Goal: Transaction & Acquisition: Obtain resource

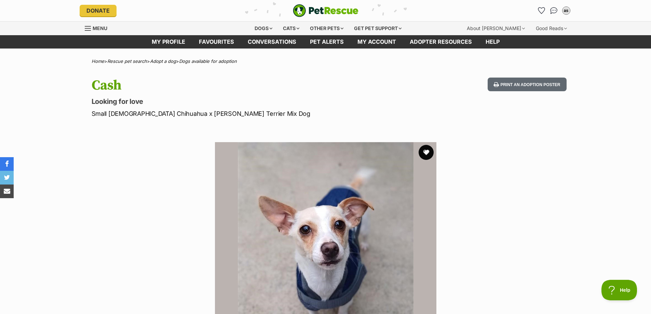
click at [424, 151] on button "favourite" at bounding box center [426, 152] width 15 height 15
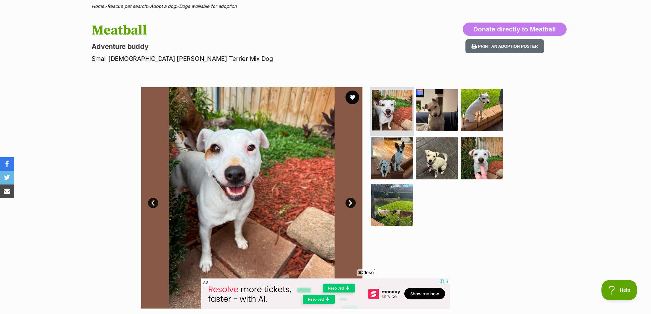
scroll to position [68, 0]
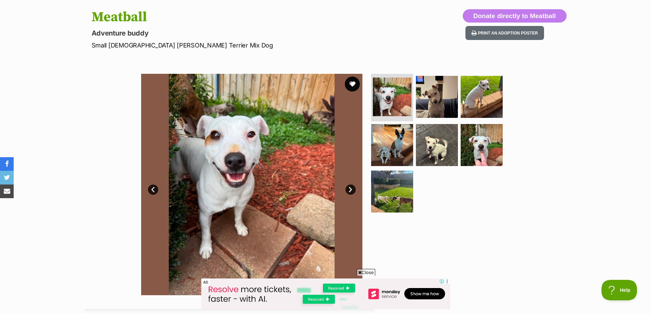
click at [352, 85] on button "favourite" at bounding box center [352, 84] width 15 height 15
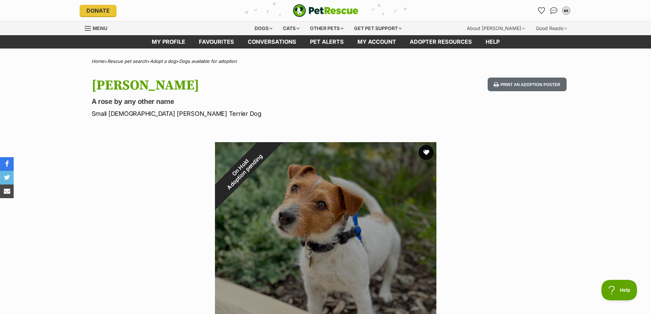
click at [423, 153] on button "favourite" at bounding box center [426, 152] width 15 height 15
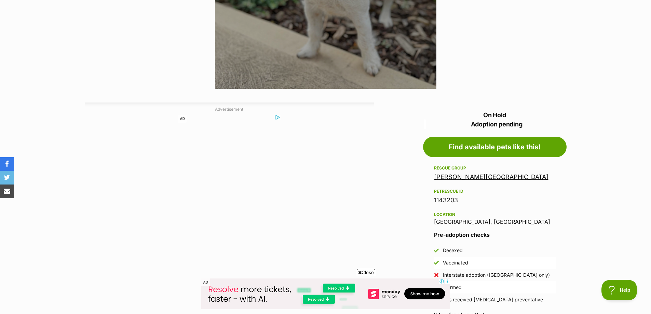
scroll to position [342, 0]
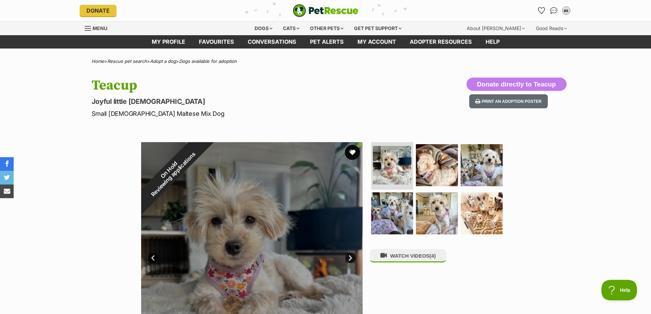
click at [352, 152] on button "favourite" at bounding box center [352, 152] width 15 height 15
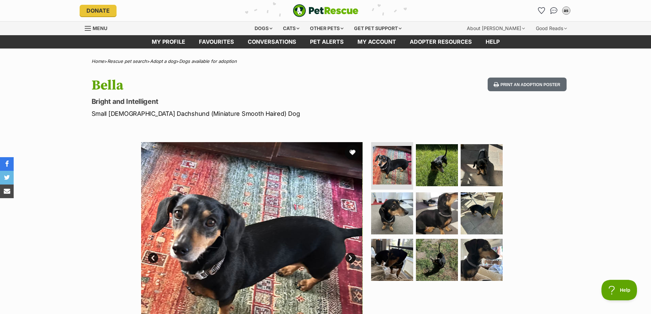
click at [353, 152] on button "favourite" at bounding box center [352, 152] width 15 height 15
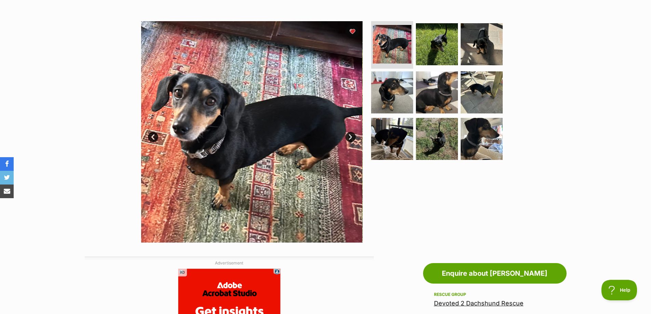
scroll to position [239, 0]
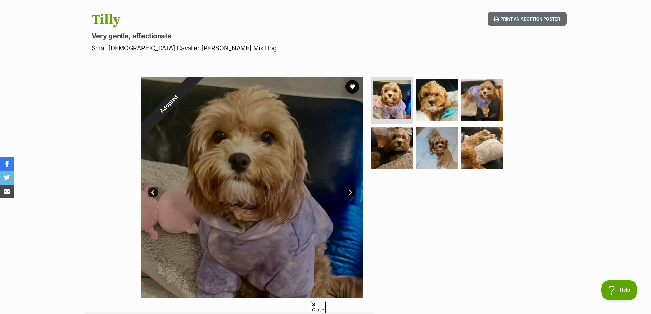
scroll to position [68, 0]
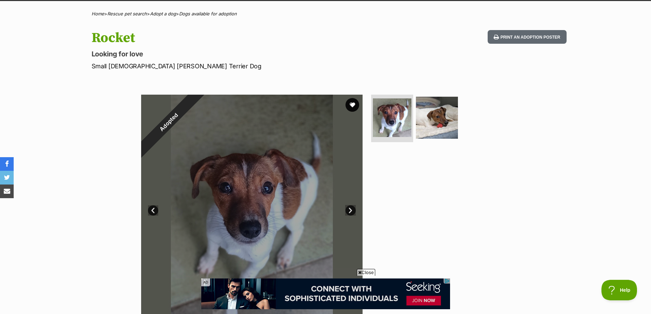
scroll to position [68, 0]
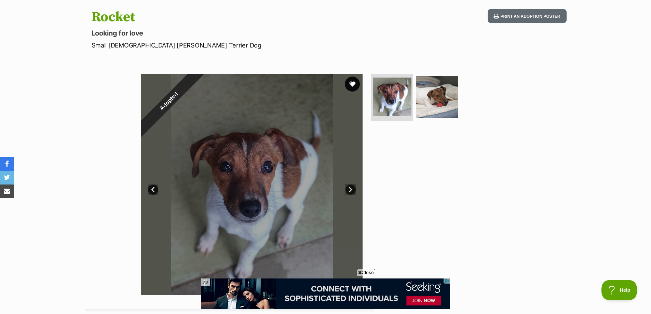
click at [354, 78] on button "favourite" at bounding box center [352, 84] width 15 height 15
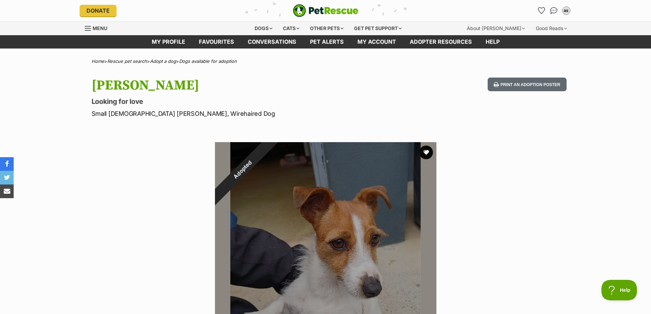
scroll to position [68, 0]
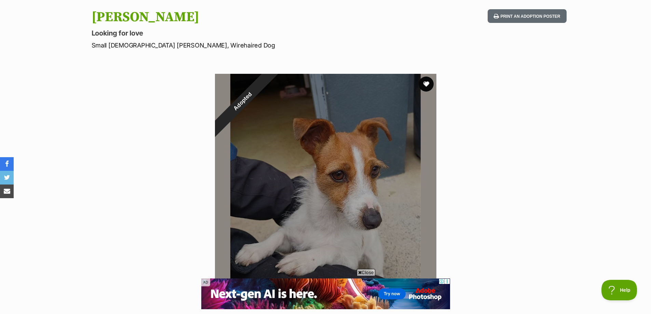
click at [427, 82] on button "favourite" at bounding box center [426, 84] width 15 height 15
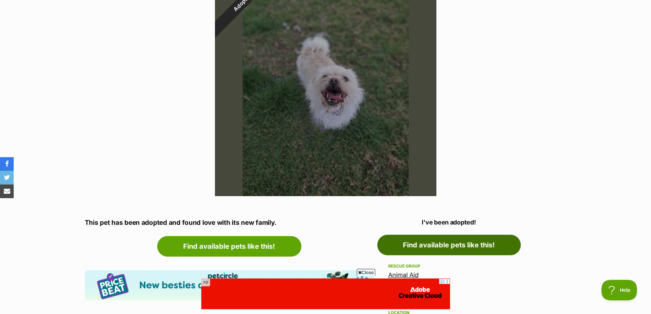
scroll to position [274, 0]
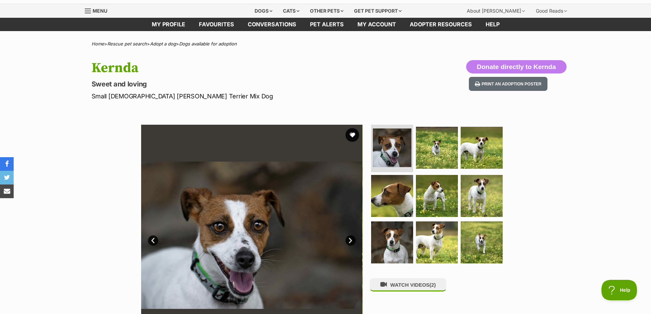
scroll to position [34, 0]
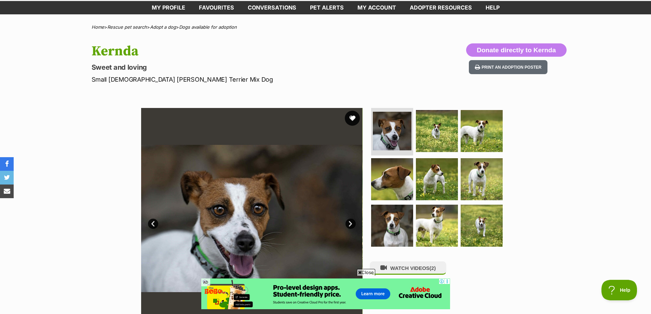
click at [351, 118] on button "favourite" at bounding box center [352, 118] width 15 height 15
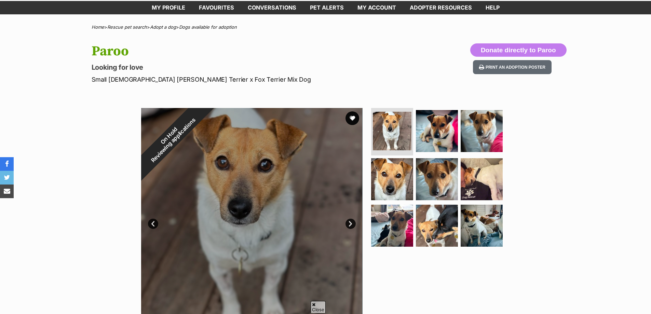
click at [355, 120] on button "favourite" at bounding box center [353, 118] width 14 height 14
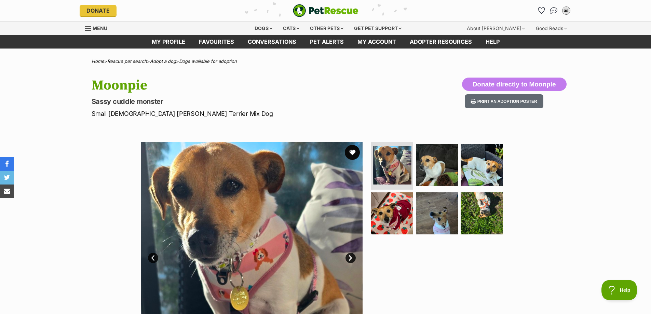
click at [354, 152] on button "favourite" at bounding box center [352, 152] width 15 height 15
click at [460, 163] on img at bounding box center [482, 165] width 44 height 44
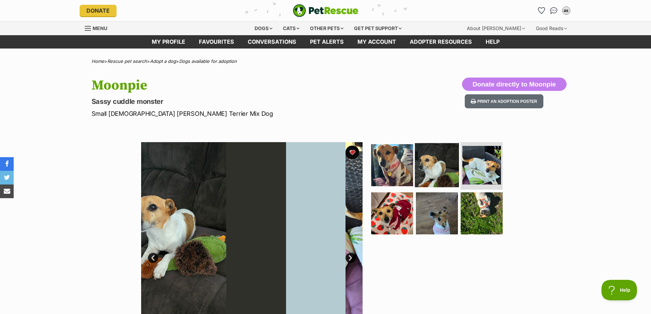
click at [437, 164] on img at bounding box center [437, 165] width 44 height 44
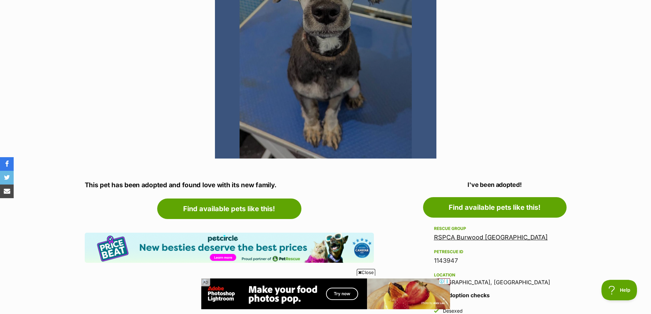
scroll to position [68, 0]
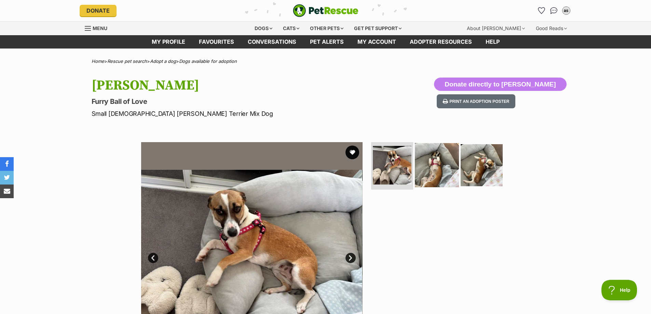
click at [431, 150] on img at bounding box center [437, 165] width 44 height 44
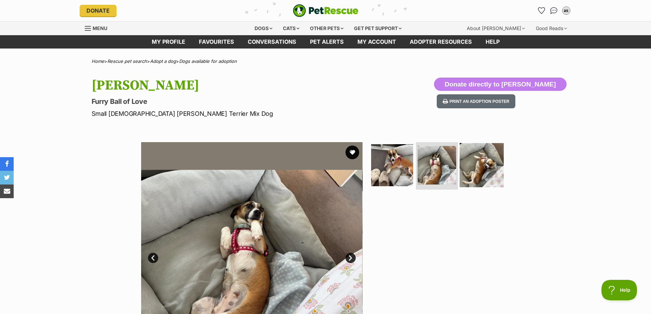
click at [474, 162] on img at bounding box center [482, 165] width 44 height 44
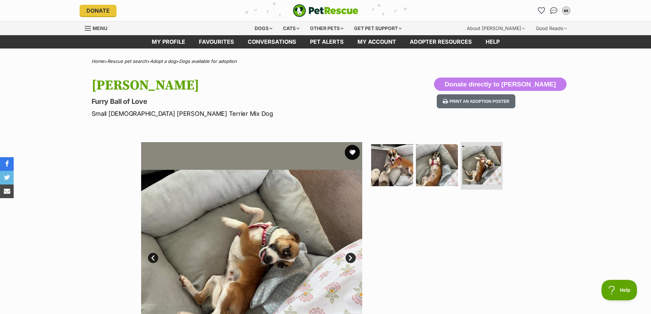
click at [350, 151] on button "favourite" at bounding box center [352, 152] width 15 height 15
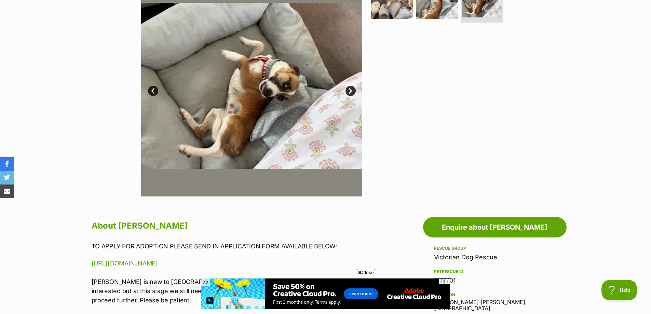
scroll to position [274, 0]
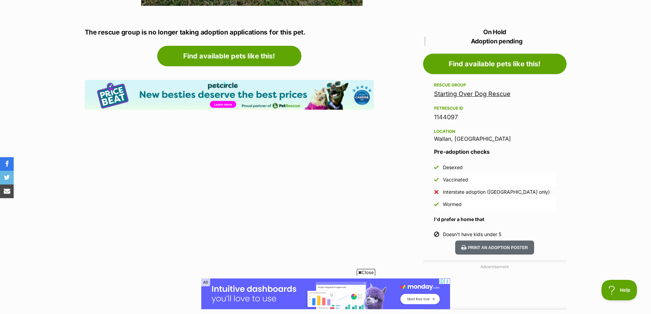
scroll to position [410, 0]
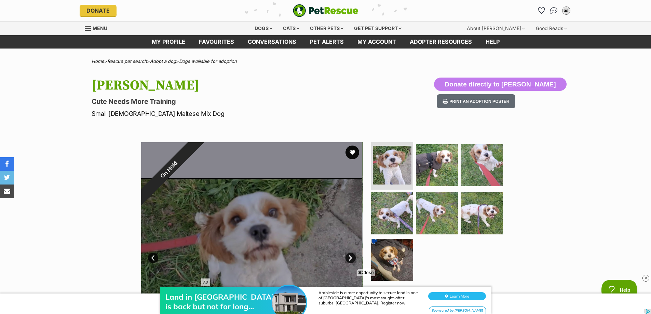
scroll to position [68, 0]
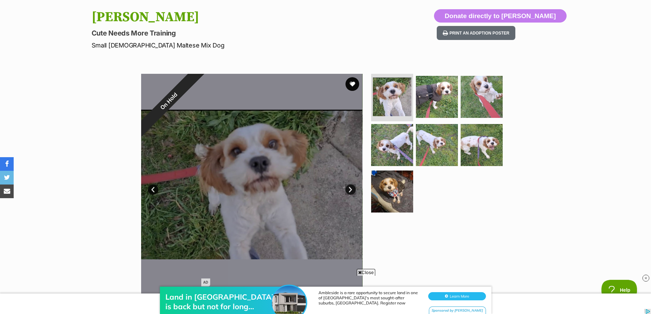
click at [503, 145] on ul at bounding box center [440, 145] width 140 height 143
click at [492, 146] on img at bounding box center [482, 145] width 44 height 44
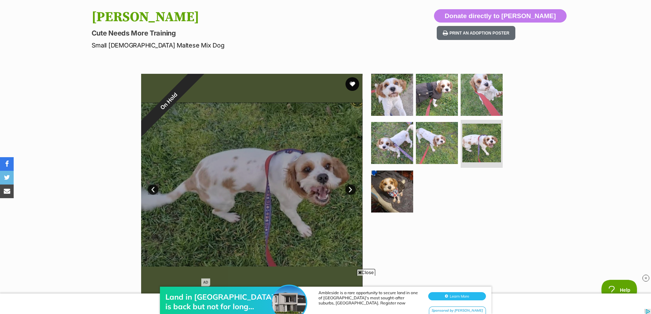
scroll to position [0, 0]
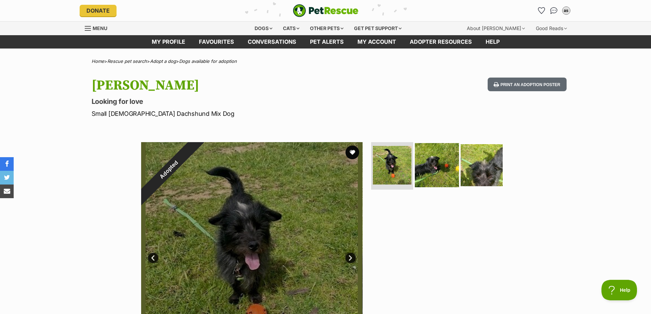
click at [437, 155] on img at bounding box center [437, 165] width 44 height 44
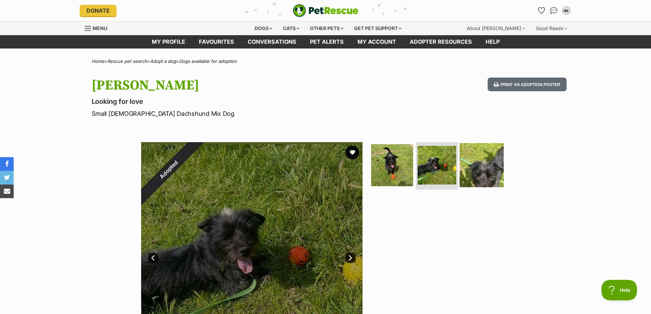
click at [476, 159] on img at bounding box center [482, 165] width 44 height 44
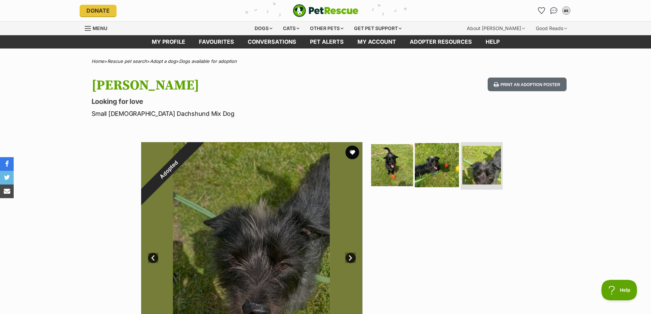
click at [434, 161] on img at bounding box center [437, 165] width 44 height 44
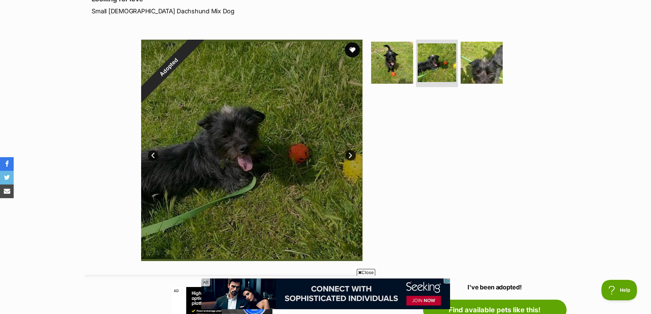
click at [358, 50] on button "favourite" at bounding box center [352, 49] width 15 height 15
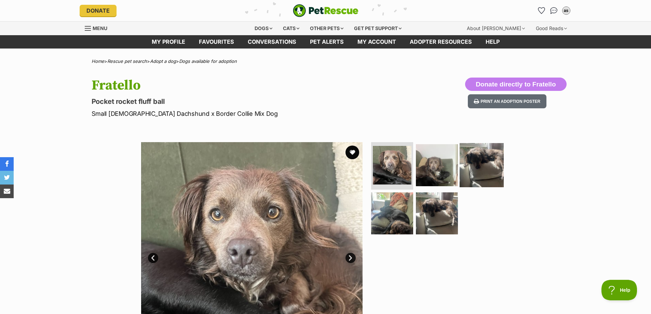
click at [471, 175] on img at bounding box center [482, 165] width 44 height 44
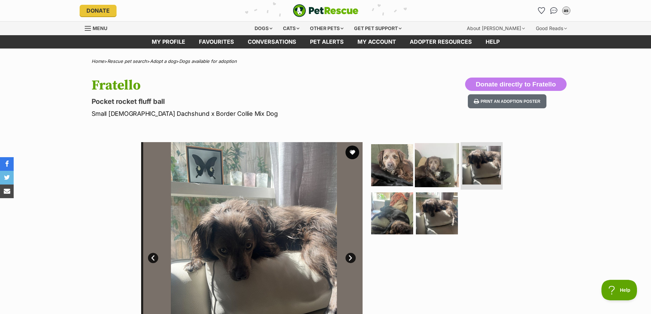
click at [435, 171] on img at bounding box center [437, 165] width 44 height 44
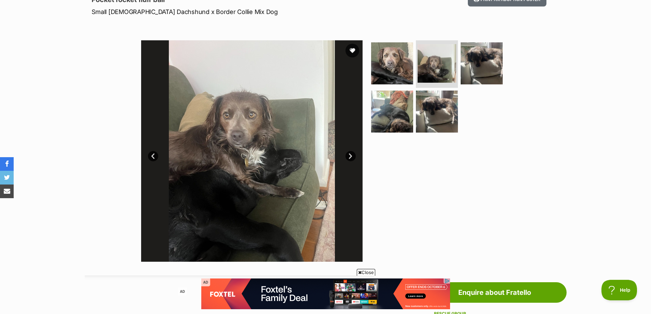
scroll to position [103, 0]
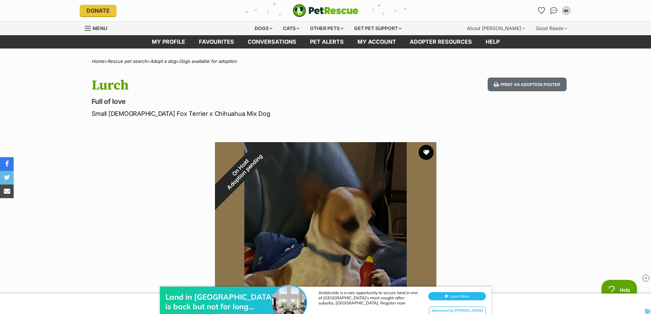
click at [427, 152] on button "favourite" at bounding box center [426, 152] width 15 height 15
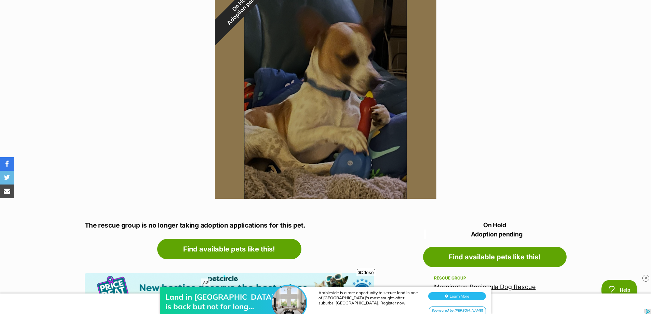
scroll to position [171, 0]
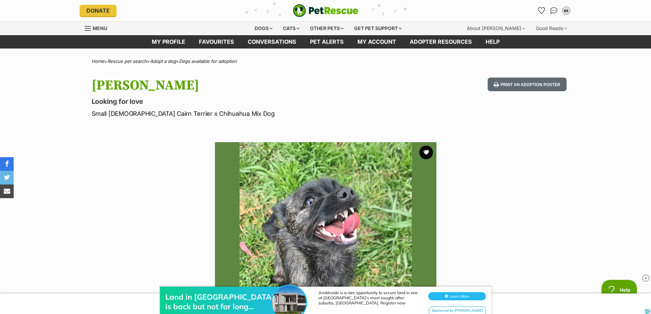
scroll to position [0, 97]
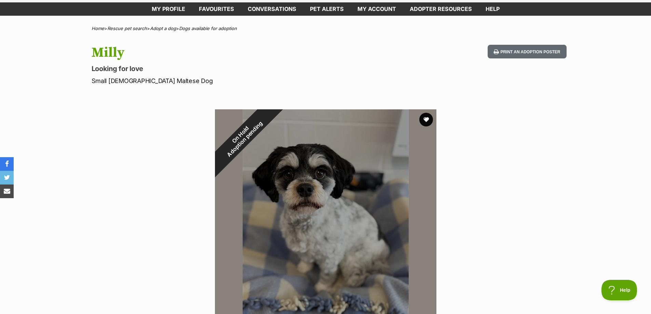
scroll to position [34, 0]
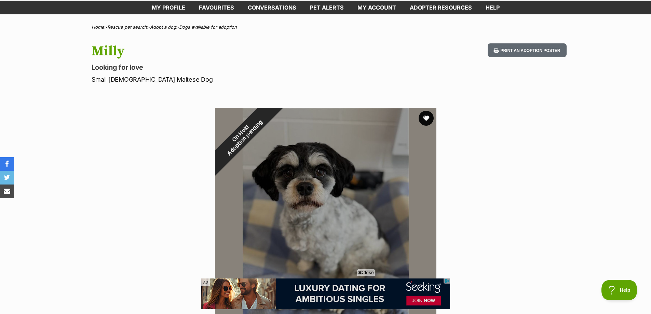
click at [430, 119] on button "favourite" at bounding box center [426, 118] width 15 height 15
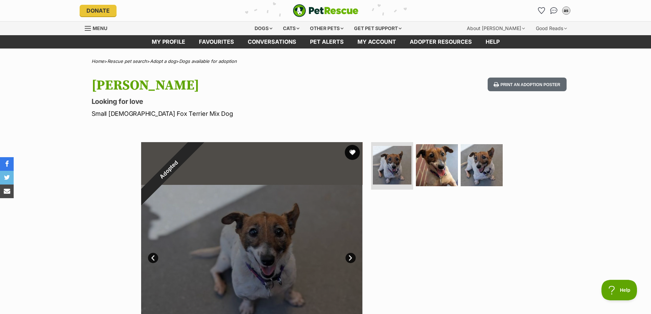
click at [352, 155] on button "favourite" at bounding box center [352, 152] width 15 height 15
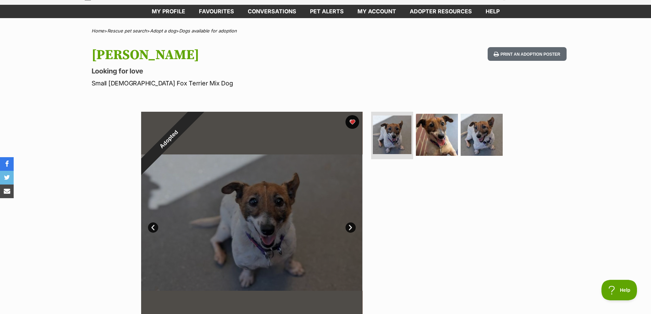
scroll to position [68, 0]
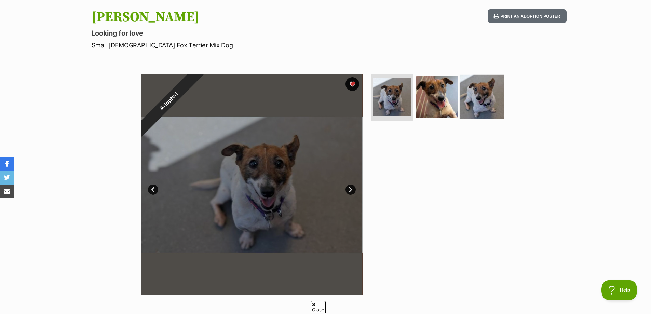
click at [493, 107] on img at bounding box center [482, 97] width 44 height 44
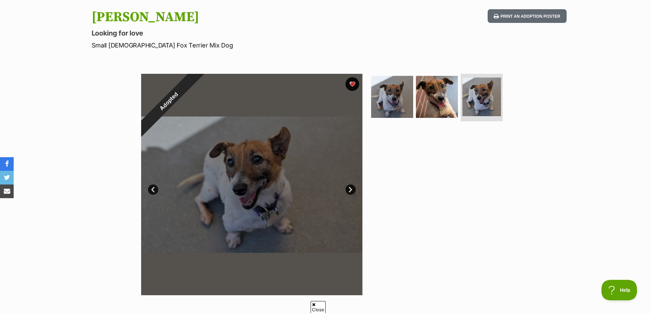
scroll to position [308, 0]
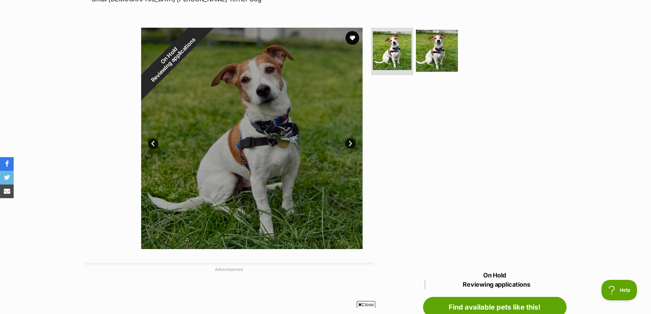
scroll to position [103, 0]
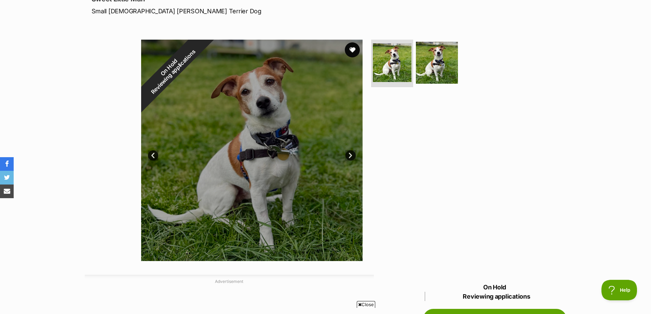
click at [354, 51] on button "favourite" at bounding box center [352, 49] width 15 height 15
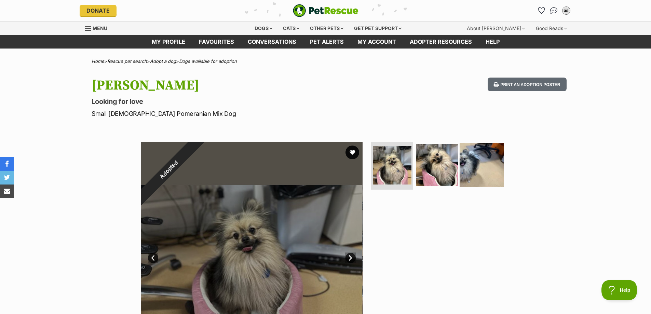
click at [462, 161] on img at bounding box center [482, 165] width 44 height 44
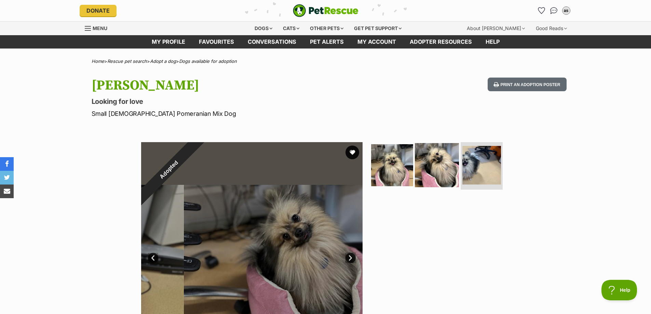
click at [438, 168] on img at bounding box center [437, 165] width 44 height 44
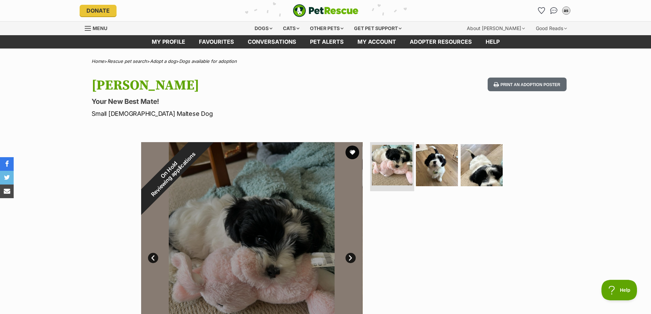
drag, startPoint x: 353, startPoint y: 152, endPoint x: 379, endPoint y: 156, distance: 26.3
click at [353, 152] on button "favourite" at bounding box center [353, 153] width 14 height 14
click at [482, 170] on img at bounding box center [482, 165] width 44 height 44
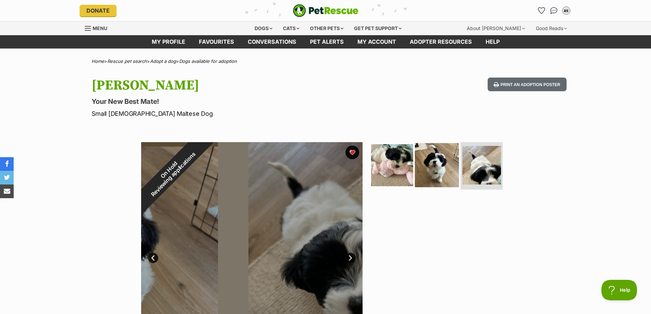
click at [440, 166] on img at bounding box center [437, 165] width 44 height 44
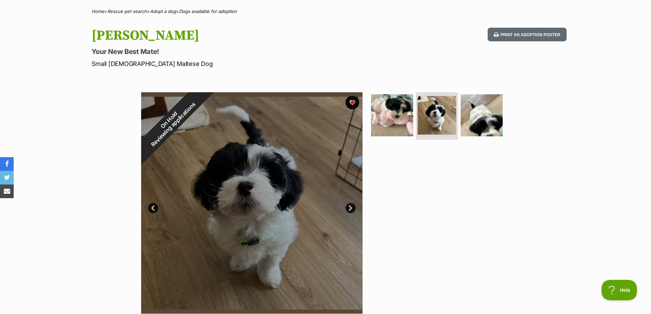
scroll to position [103, 0]
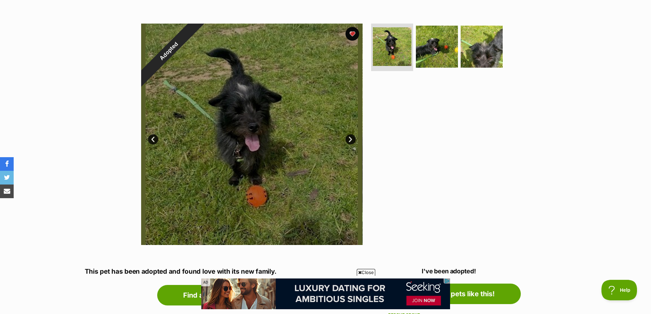
scroll to position [103, 0]
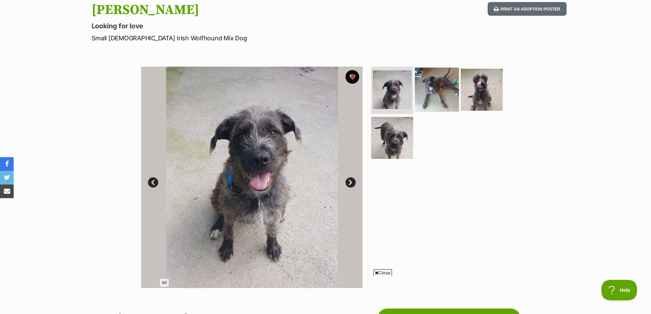
scroll to position [68, 0]
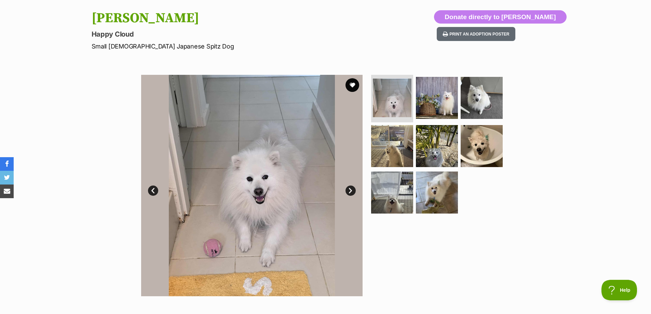
scroll to position [171, 0]
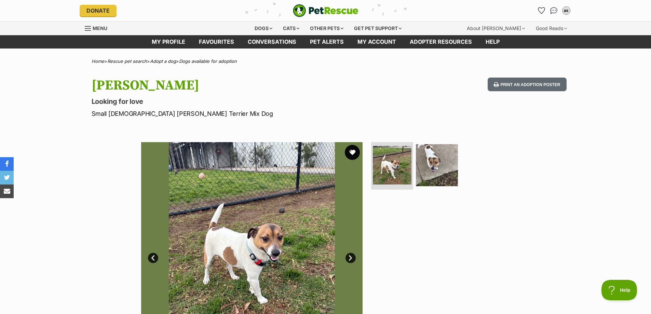
click at [354, 151] on button "favourite" at bounding box center [352, 152] width 15 height 15
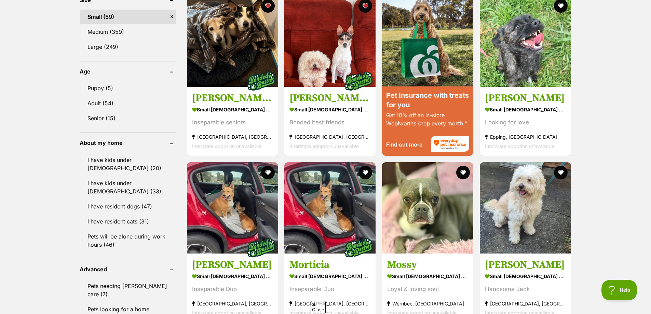
drag, startPoint x: 656, startPoint y: 73, endPoint x: 656, endPoint y: 172, distance: 99.5
click at [651, 172] on html "Skip to main content Log in to favourite this pet Log in Or sign up Search PetR…" at bounding box center [325, 234] width 651 height 1722
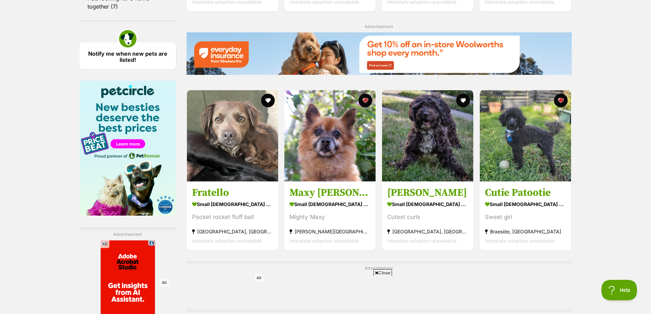
scroll to position [1066, 0]
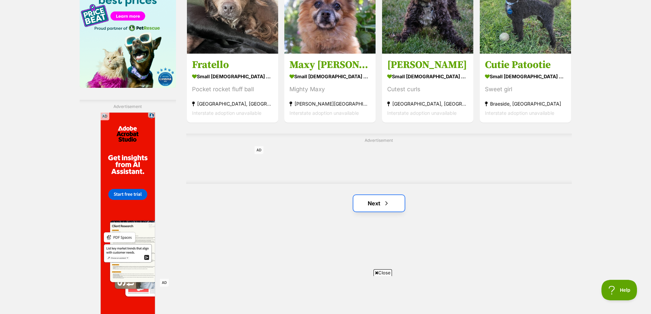
click at [372, 195] on link "Next" at bounding box center [379, 203] width 51 height 16
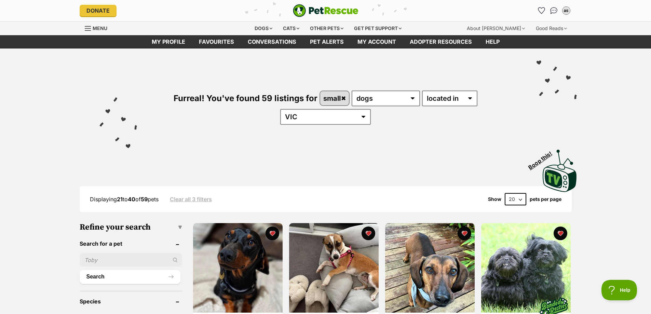
click at [538, 12] on icon "Favourites" at bounding box center [541, 10] width 9 height 9
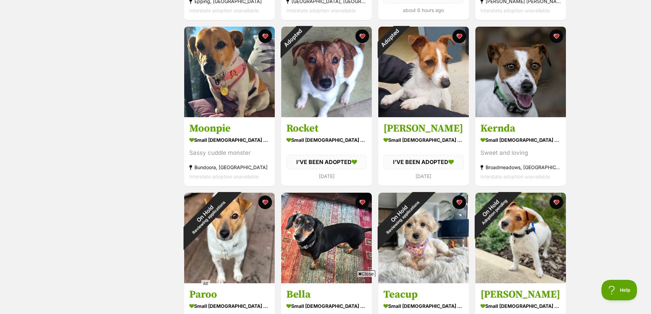
scroll to position [92, 0]
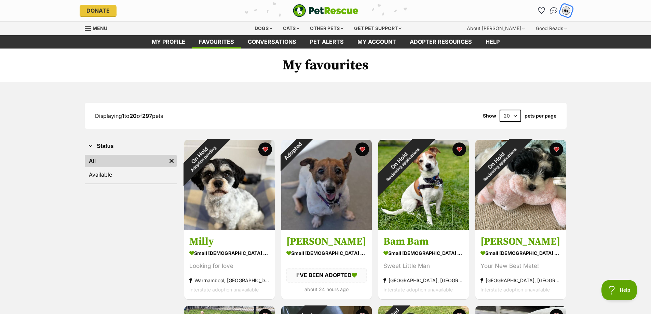
click at [568, 9] on div "as" at bounding box center [566, 10] width 9 height 9
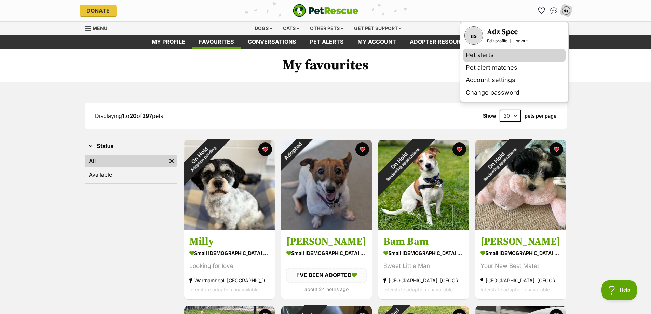
click at [479, 56] on link "Pet alerts" at bounding box center [514, 55] width 103 height 13
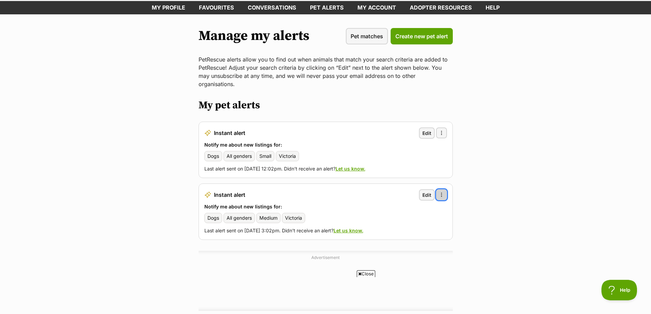
click at [441, 192] on span "button" at bounding box center [441, 194] width 5 height 5
click at [397, 210] on span "Delete alert" at bounding box center [409, 213] width 27 height 7
click at [531, 148] on main "Manage my alerts Pet matches Create new pet alert PetRescue alerts allow you to…" at bounding box center [325, 169] width 651 height 311
